Goal: Task Accomplishment & Management: Use online tool/utility

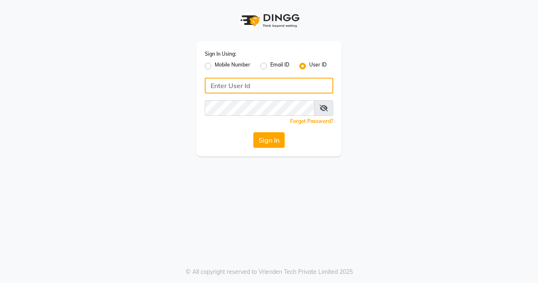
click at [237, 85] on input "Username" at bounding box center [269, 86] width 129 height 16
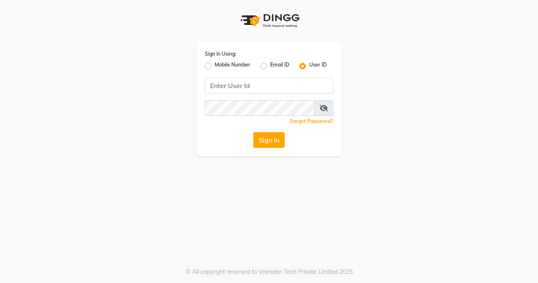
click at [215, 65] on label "Mobile Number" at bounding box center [233, 66] width 36 height 10
click at [215, 65] on input "Mobile Number" at bounding box center [217, 63] width 5 height 5
radio input "true"
radio input "false"
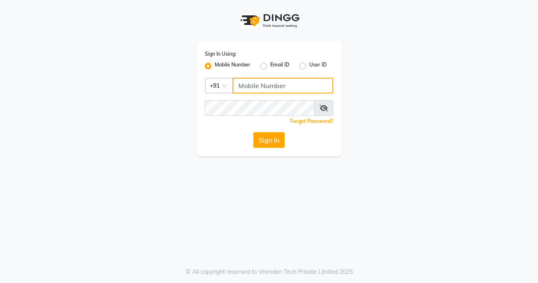
click at [295, 83] on input "Username" at bounding box center [283, 86] width 101 height 16
type input "8605146672"
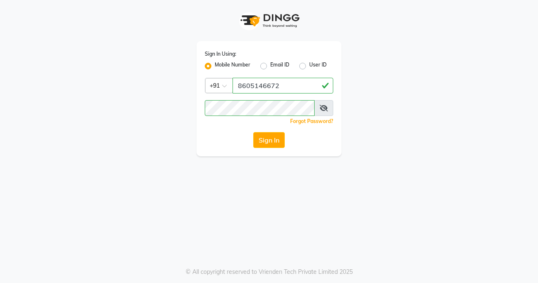
click at [273, 141] on button "Sign In" at bounding box center [269, 140] width 32 height 16
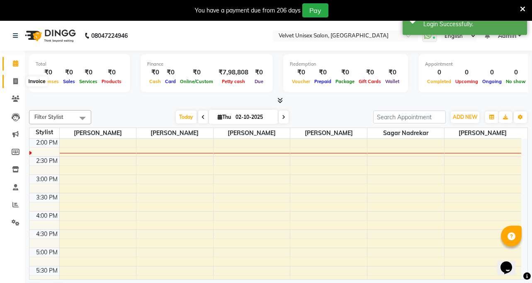
click at [17, 84] on icon at bounding box center [15, 81] width 5 height 6
select select "5384"
select select "service"
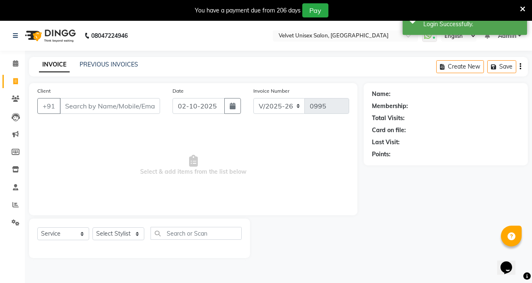
drag, startPoint x: 103, startPoint y: 104, endPoint x: 105, endPoint y: 108, distance: 4.5
click at [103, 105] on input "Client" at bounding box center [110, 106] width 100 height 16
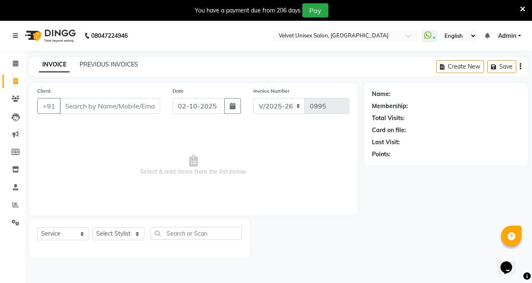
type input "8"
type input "p"
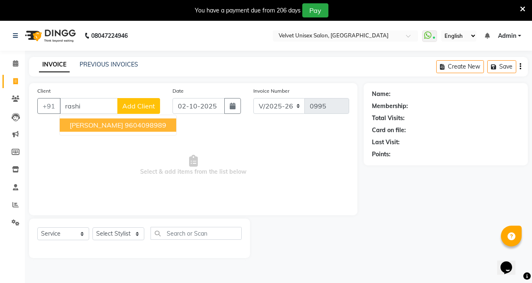
click at [152, 125] on ngb-highlight "9604098989" at bounding box center [145, 125] width 41 height 8
type input "9604098989"
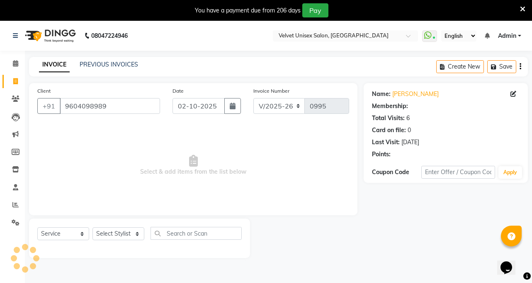
select select "1: Object"
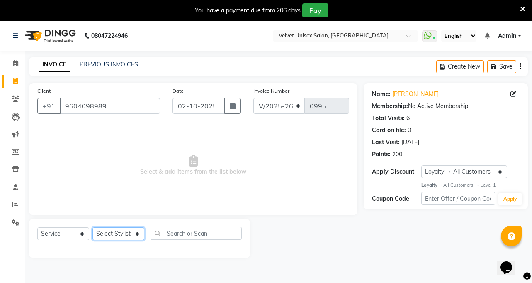
click at [110, 236] on select "Select Stylist [PERSON_NAME] [PERSON_NAME] [PERSON_NAME] sagar nadrekar [PERSON…" at bounding box center [119, 233] width 52 height 13
select select "90584"
click at [93, 227] on select "Select Stylist [PERSON_NAME] [PERSON_NAME] [PERSON_NAME] sagar nadrekar [PERSON…" at bounding box center [119, 233] width 52 height 13
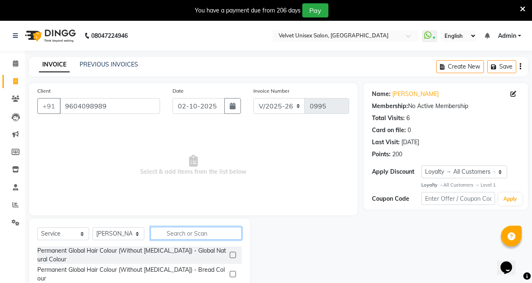
click at [200, 230] on input "text" at bounding box center [196, 233] width 91 height 13
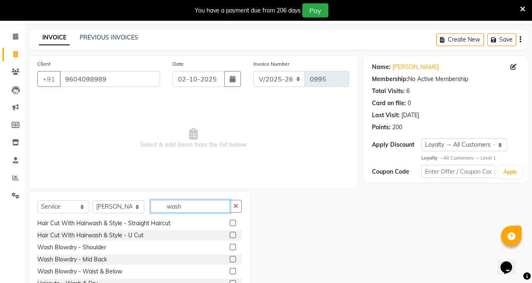
scroll to position [41, 0]
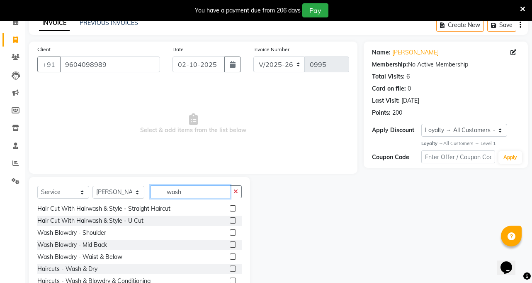
type input "wash"
click at [230, 255] on label at bounding box center [233, 256] width 6 height 6
click at [230, 255] on input "checkbox" at bounding box center [232, 256] width 5 height 5
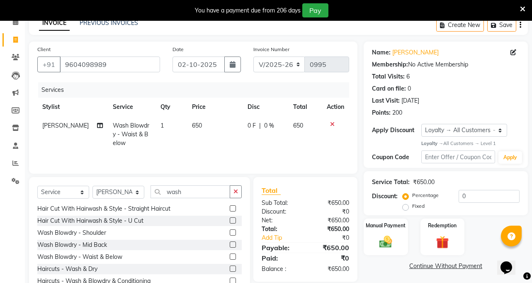
click at [230, 256] on label at bounding box center [233, 256] width 6 height 6
click at [230, 256] on input "checkbox" at bounding box center [232, 256] width 5 height 5
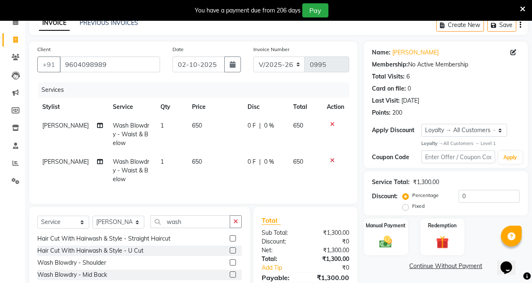
checkbox input "false"
click at [195, 127] on span "650" at bounding box center [197, 125] width 10 height 7
select select "90584"
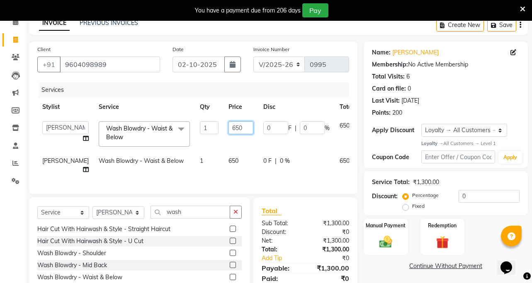
click at [229, 129] on input "650" at bounding box center [241, 127] width 25 height 13
type input "6"
type input "350"
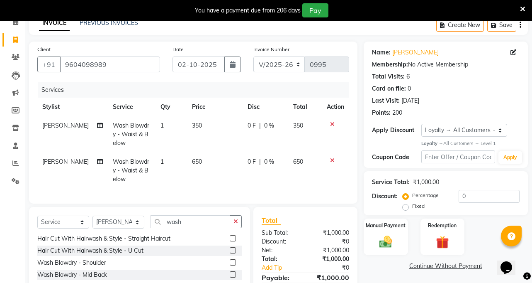
click at [207, 163] on td "650" at bounding box center [215, 170] width 56 height 36
select select "90584"
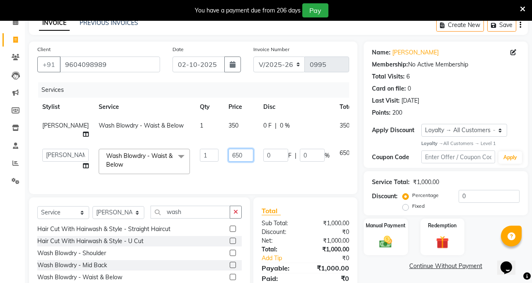
click at [229, 161] on input "650" at bounding box center [241, 155] width 25 height 13
type input "6"
type input "400"
drag, startPoint x: 298, startPoint y: 184, endPoint x: 301, endPoint y: 188, distance: 4.7
click at [298, 179] on tr "[PERSON_NAME] [PERSON_NAME] [PERSON_NAME] sagar nadrekar [PERSON_NAME] [PERSON_…" at bounding box center [211, 161] width 349 height 35
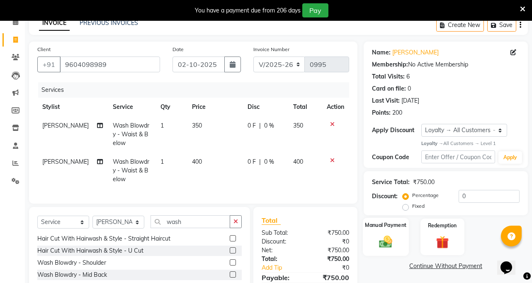
click at [385, 244] on img at bounding box center [386, 241] width 22 height 15
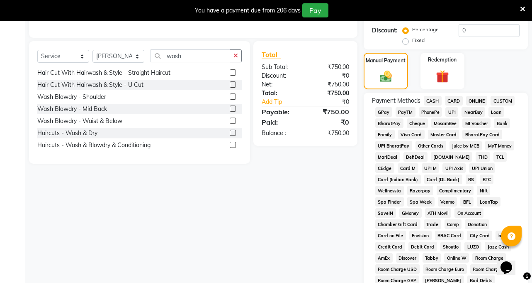
scroll to position [207, 0]
